Goal: Task Accomplishment & Management: Manage account settings

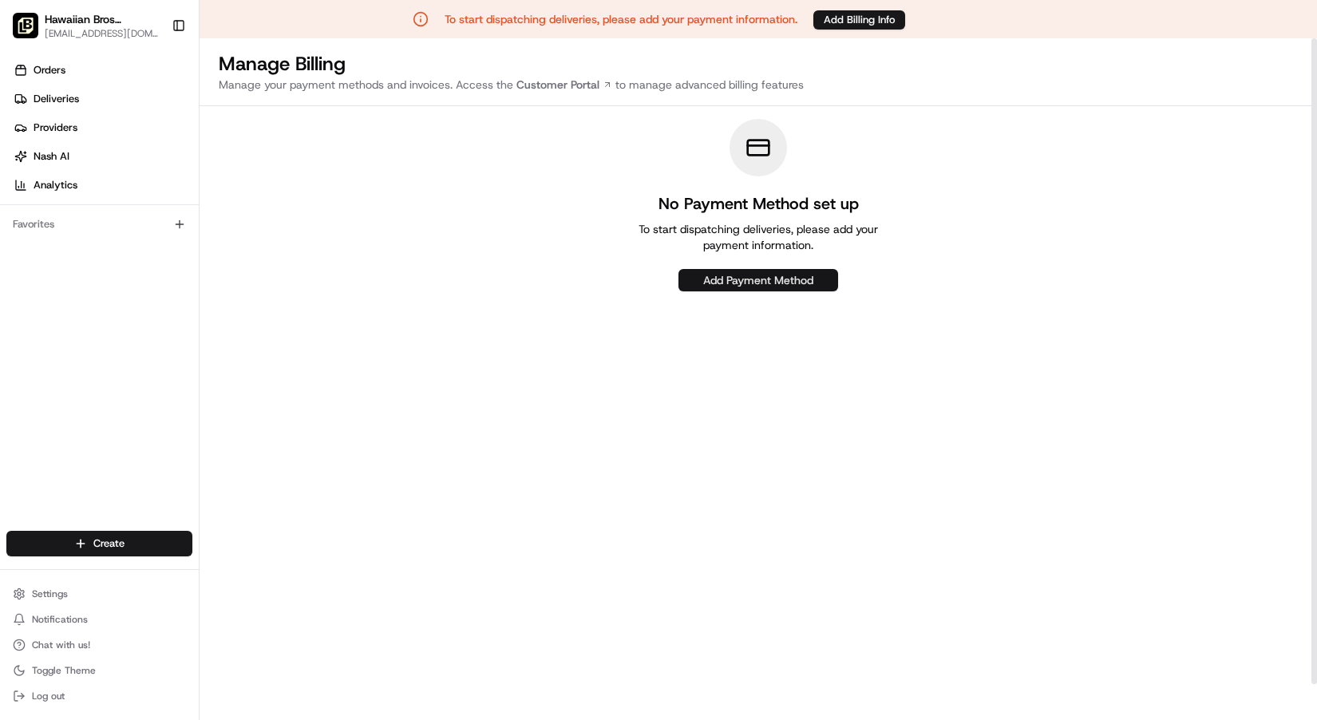
click at [696, 282] on button "Add Payment Method" at bounding box center [758, 280] width 160 height 22
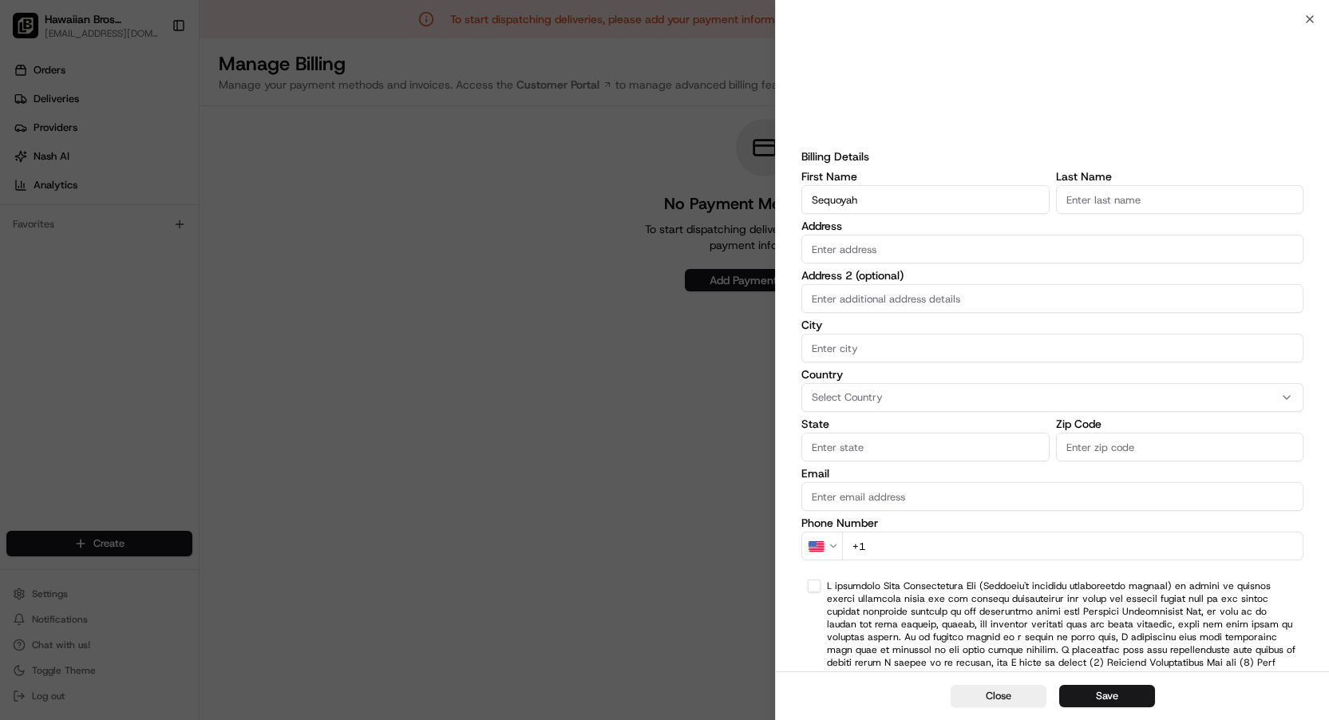
type input "Sequoyah"
type input "Hospitality, LLC"
type input "5"
type input "1"
click at [945, 251] on input "5118 Hixson Pike" at bounding box center [1052, 249] width 502 height 29
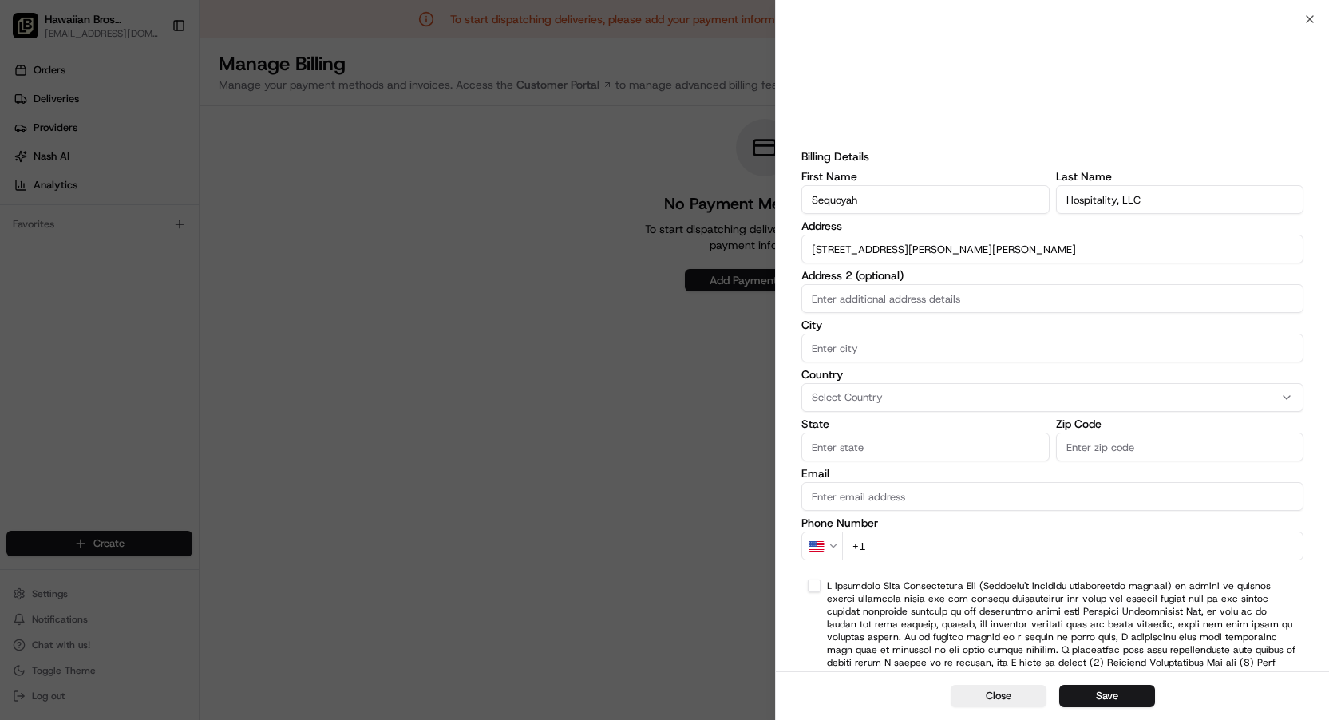
click at [945, 251] on input "5118 Hixson Pike" at bounding box center [1052, 249] width 502 height 29
type input "101 W 21st St"
type input "Chattanooga"
click at [856, 410] on button "Select Country" at bounding box center [1052, 397] width 502 height 29
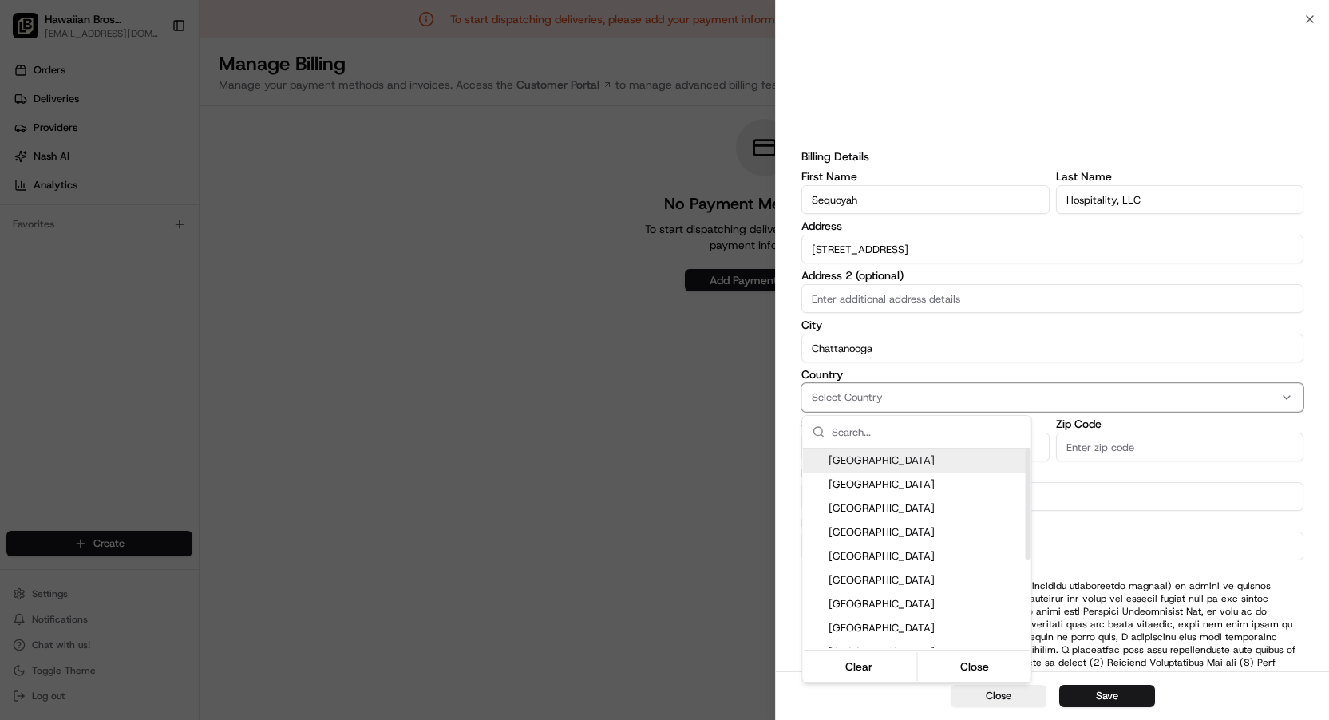
click at [853, 460] on span "United States" at bounding box center [926, 460] width 196 height 14
click at [899, 353] on div at bounding box center [664, 360] width 1329 height 720
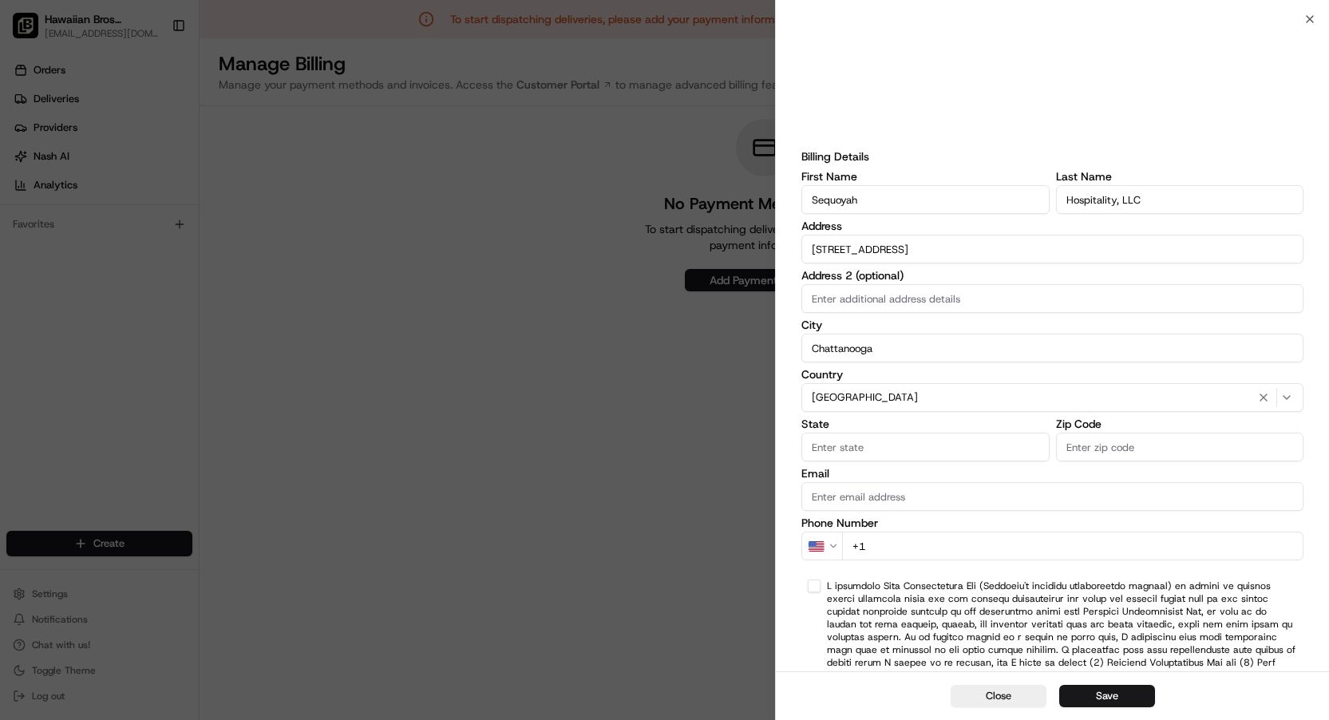
drag, startPoint x: 828, startPoint y: 446, endPoint x: 823, endPoint y: 454, distance: 9.3
click at [828, 446] on input "State" at bounding box center [924, 447] width 247 height 29
type input "t"
type input "Tennessee"
type input "37408"
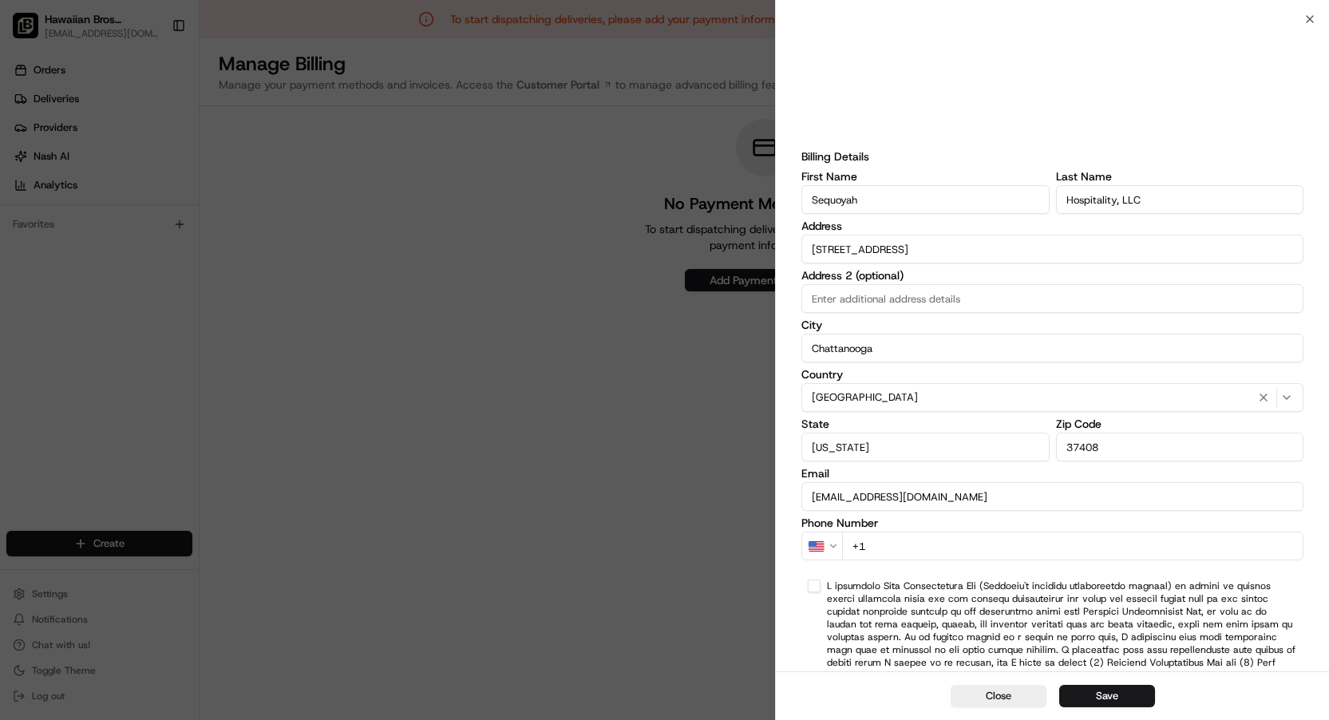
type input "brion@gvr-brands.com"
type input "+1 423 255 6891"
click at [816, 588] on button "button" at bounding box center [814, 585] width 13 height 13
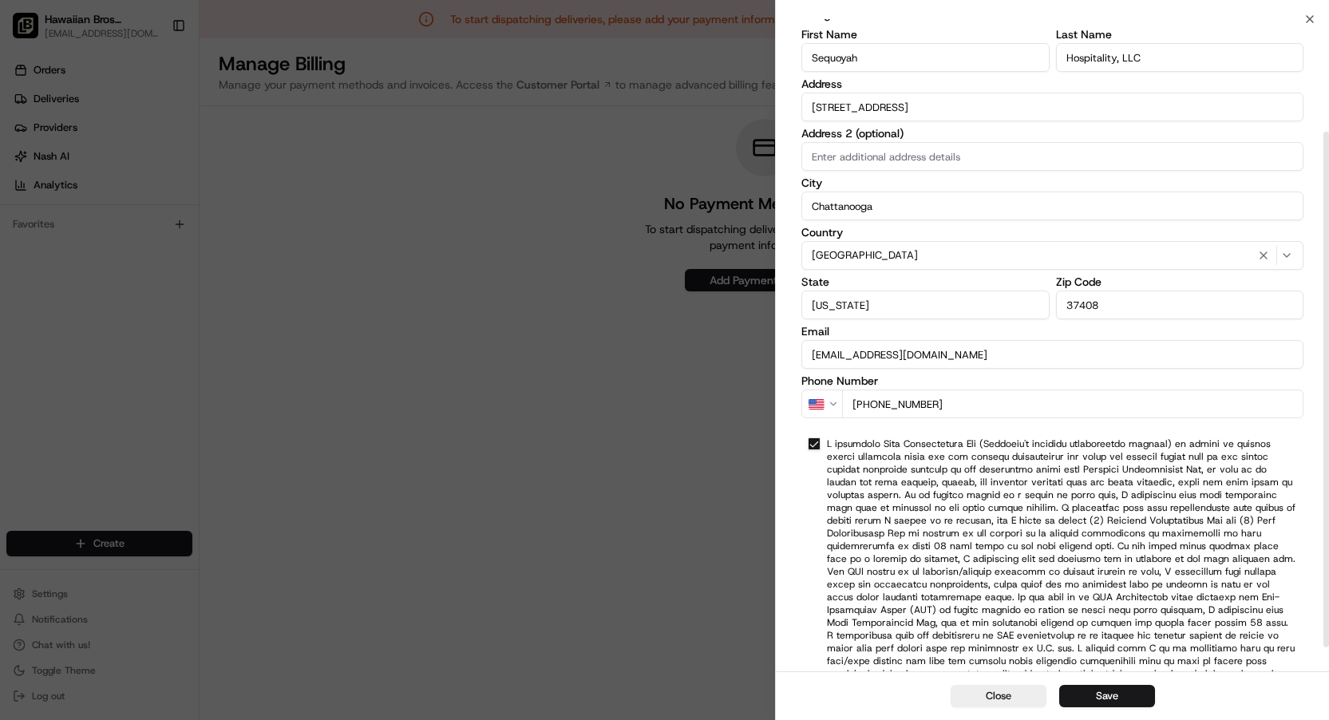
scroll to position [173, 0]
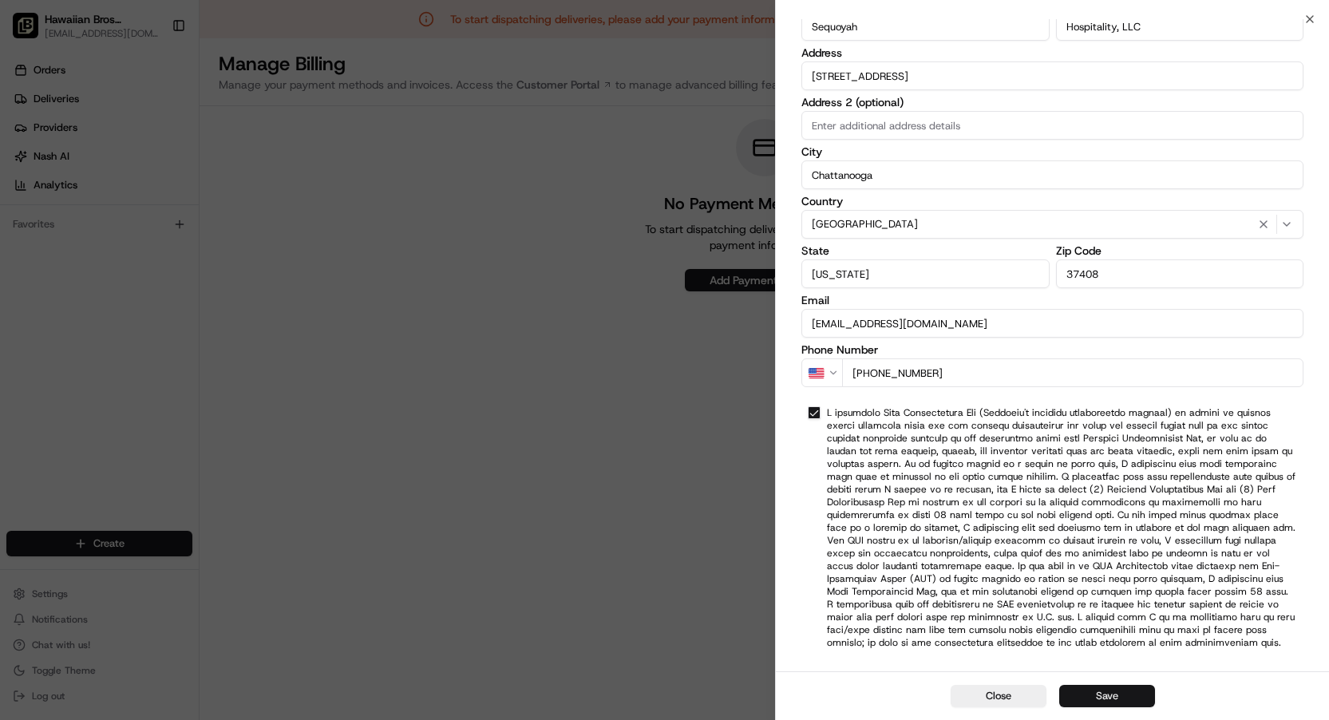
click at [1114, 697] on button "Save" at bounding box center [1107, 696] width 96 height 22
